Goal: Browse casually

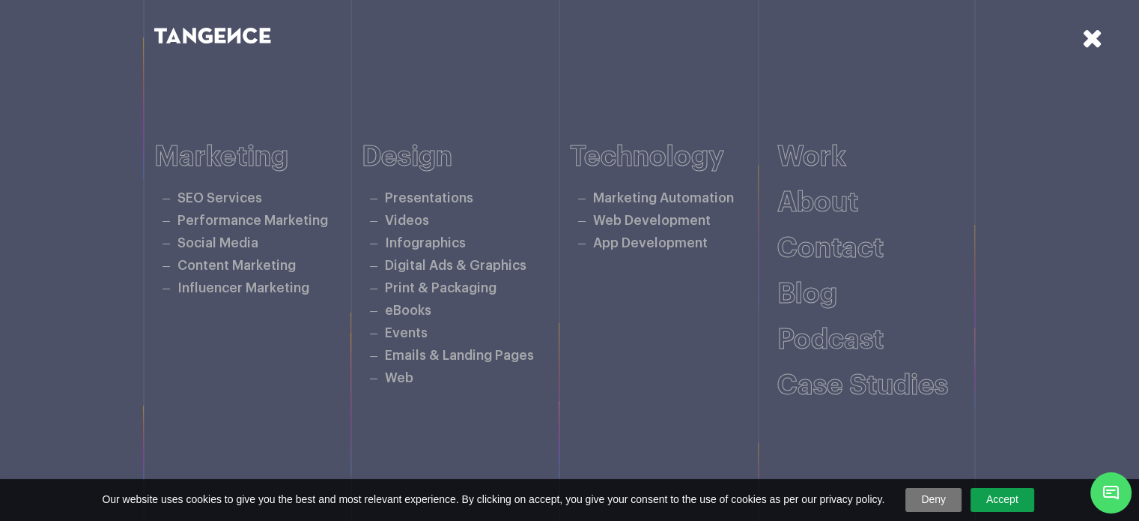
drag, startPoint x: 0, startPoint y: 0, endPoint x: 1100, endPoint y: 41, distance: 1100.3
click at [1100, 41] on icon at bounding box center [1092, 38] width 21 height 26
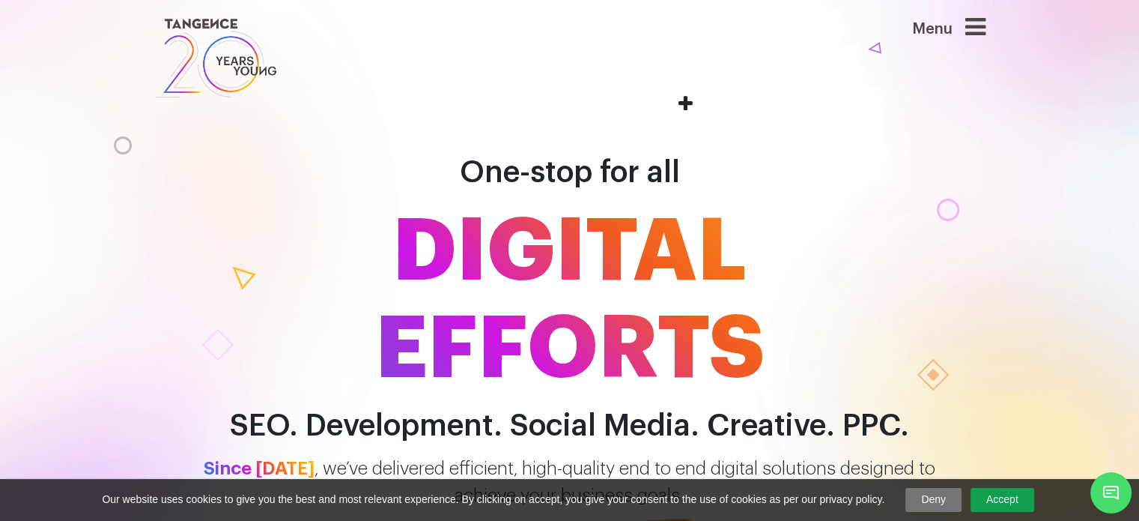
click at [1034, 228] on div "One-stop for all DIGITAL EFFORTS SEO. Development. Social Media. Creative. PPC." at bounding box center [569, 274] width 1139 height 337
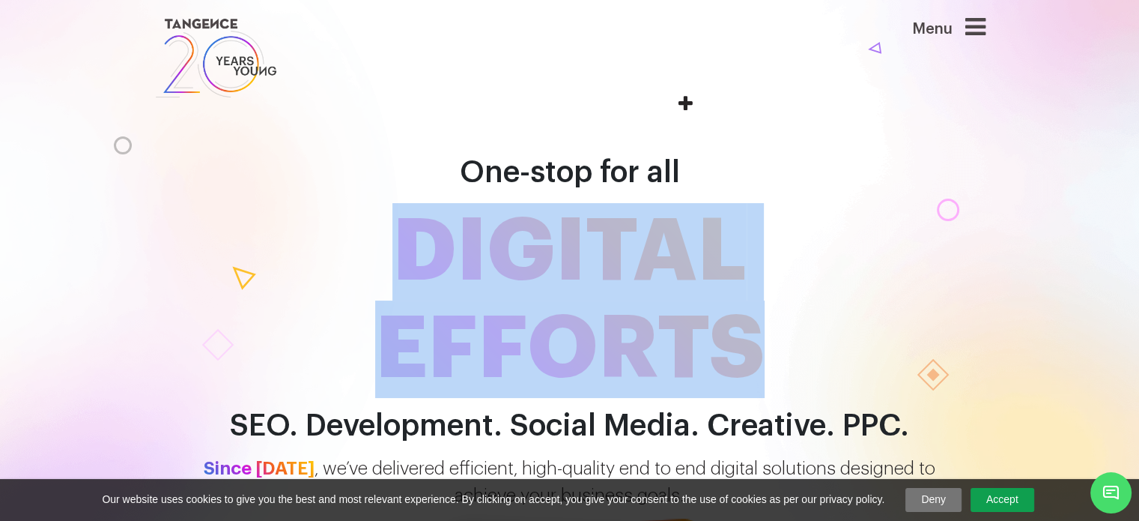
drag, startPoint x: 501, startPoint y: 268, endPoint x: 783, endPoint y: 351, distance: 294.4
click at [783, 351] on span "DIGITAL EFFORTS" at bounding box center [570, 300] width 854 height 195
click at [798, 357] on span "DIGITAL EFFORTS" at bounding box center [570, 300] width 854 height 195
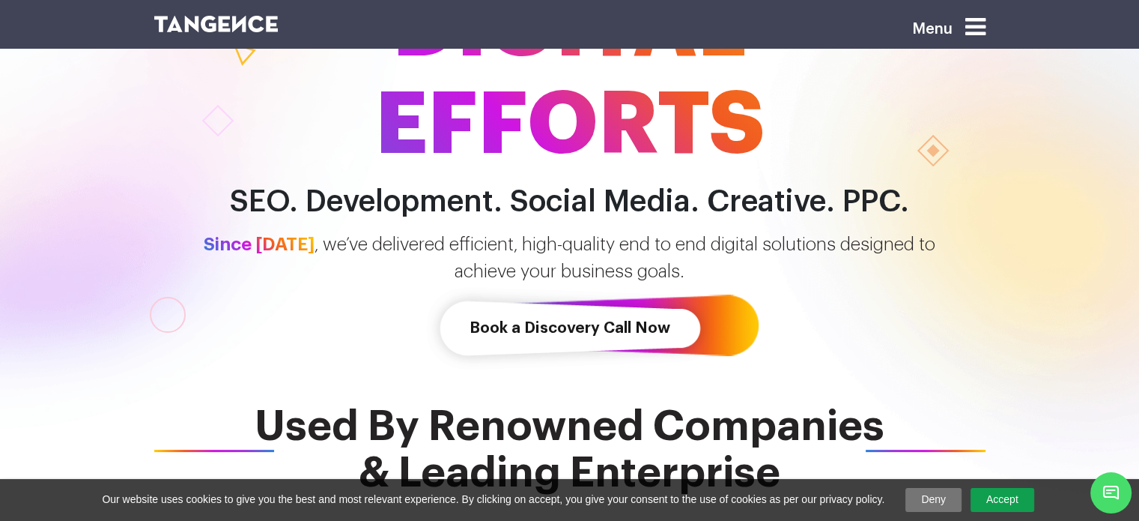
scroll to position [225, 0]
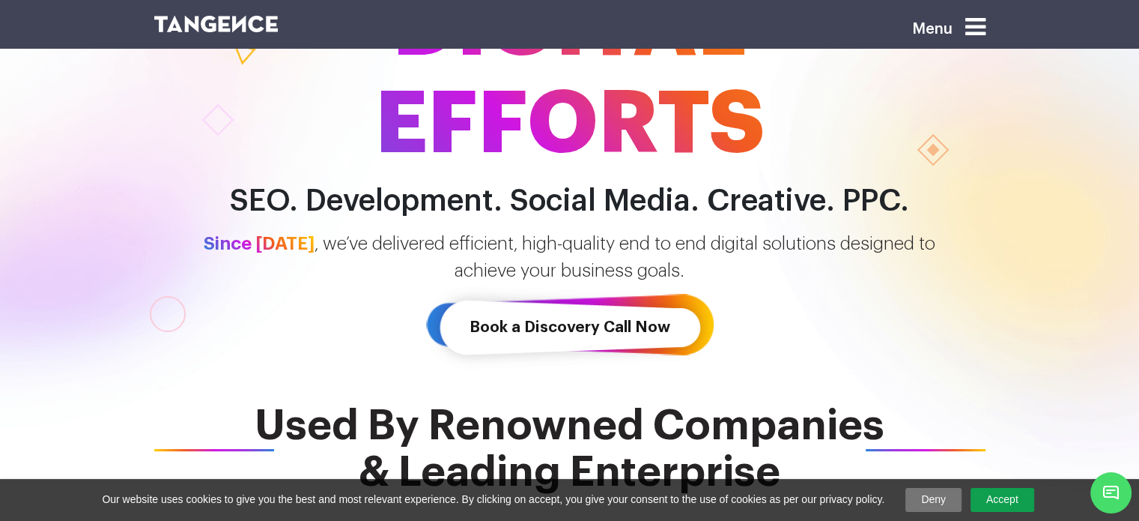
drag, startPoint x: 213, startPoint y: 335, endPoint x: 246, endPoint y: 351, distance: 37.5
click at [245, 351] on div "One-stop for all DIGITAL EFFORTS SEO. Development. Social Media. Creative. PPC.…" at bounding box center [569, 125] width 1139 height 521
drag, startPoint x: 374, startPoint y: 366, endPoint x: 404, endPoint y: 374, distance: 31.8
click at [404, 374] on div "One-stop for all DIGITAL EFFORTS SEO. Development. Social Media. Creative. PPC.…" at bounding box center [569, 125] width 1139 height 521
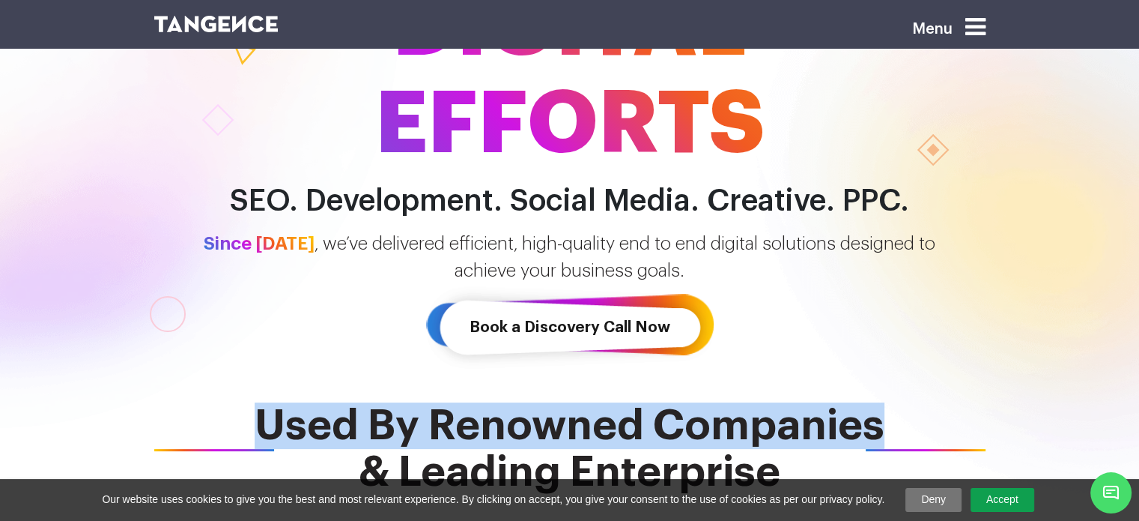
drag, startPoint x: 268, startPoint y: 419, endPoint x: 923, endPoint y: 442, distance: 655.0
click at [941, 443] on span "Used By Renowned Companies & Leading Enterprise" at bounding box center [569, 448] width 831 height 93
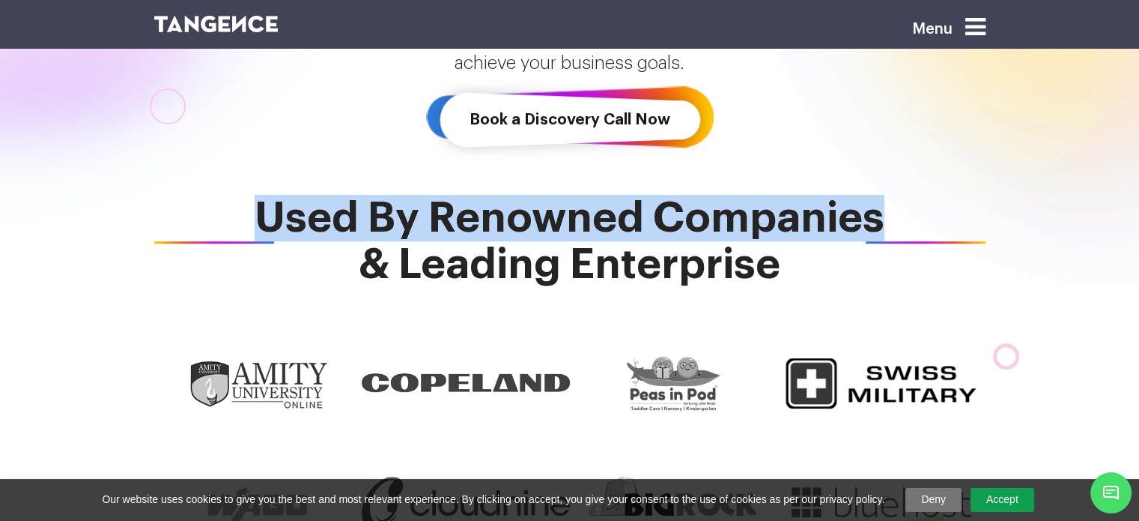
scroll to position [449, 0]
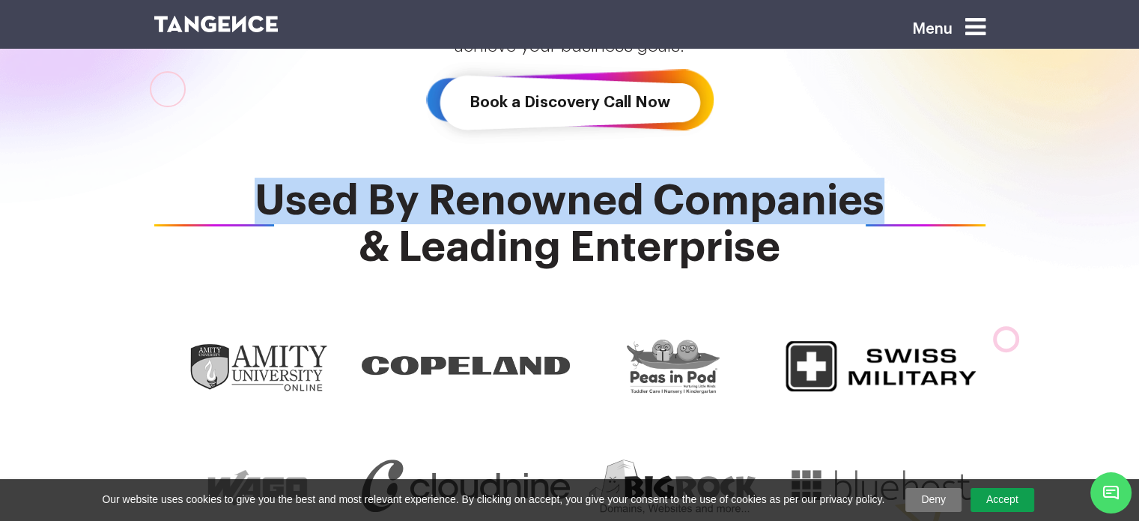
drag, startPoint x: 321, startPoint y: 249, endPoint x: 824, endPoint y: 248, distance: 503.3
click at [775, 248] on span "Used By Renowned Companies & Leading Enterprise" at bounding box center [569, 224] width 831 height 93
click at [832, 248] on span "Used By Renowned Companies & Leading Enterprise" at bounding box center [569, 224] width 831 height 93
